Goal: Information Seeking & Learning: Find specific fact

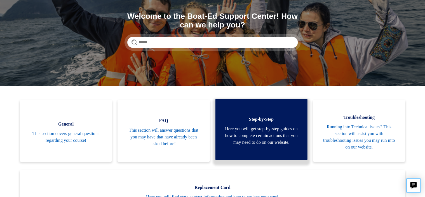
scroll to position [84, 0]
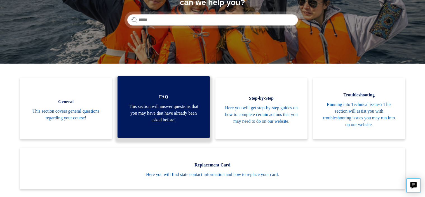
click at [188, 112] on span "This section will answer questions that you may have that have already been ask…" at bounding box center [163, 113] width 75 height 20
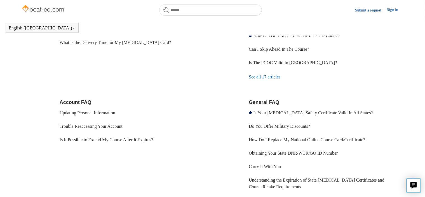
scroll to position [124, 0]
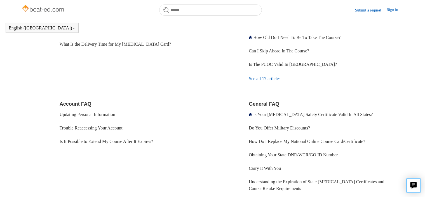
click at [276, 78] on link "See all 17 articles" at bounding box center [326, 78] width 155 height 15
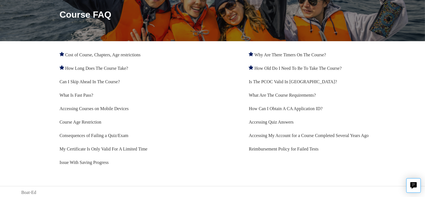
scroll to position [67, 0]
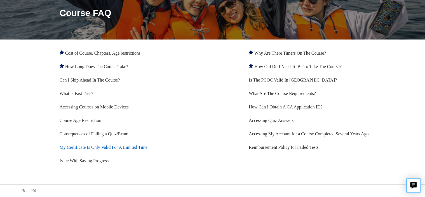
click at [142, 147] on link "My Certificate Is Only Valid For A Limited Time" at bounding box center [104, 147] width 88 height 5
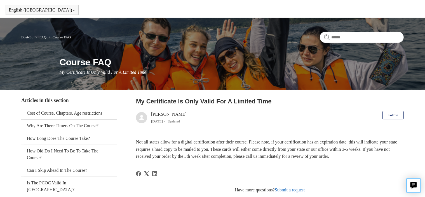
scroll to position [28, 0]
